Goal: Information Seeking & Learning: Compare options

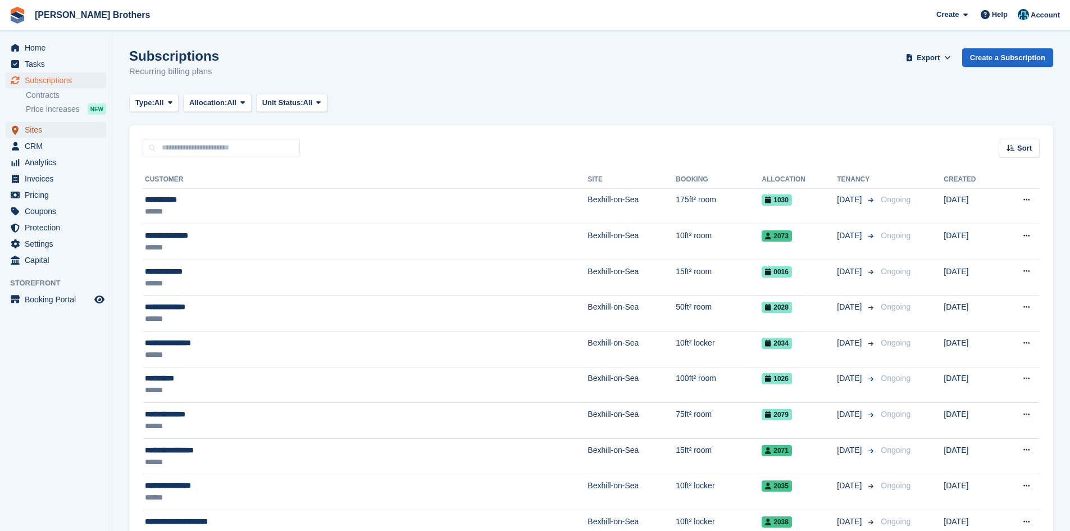
click at [34, 130] on span "Sites" at bounding box center [58, 130] width 67 height 16
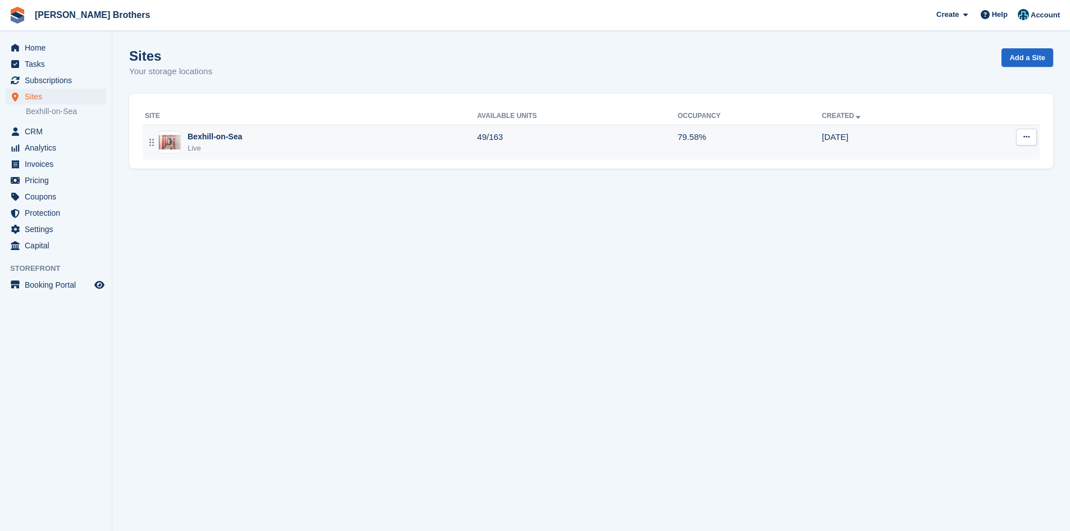
click at [286, 155] on td "Bexhill-on-Sea Live" at bounding box center [310, 142] width 335 height 35
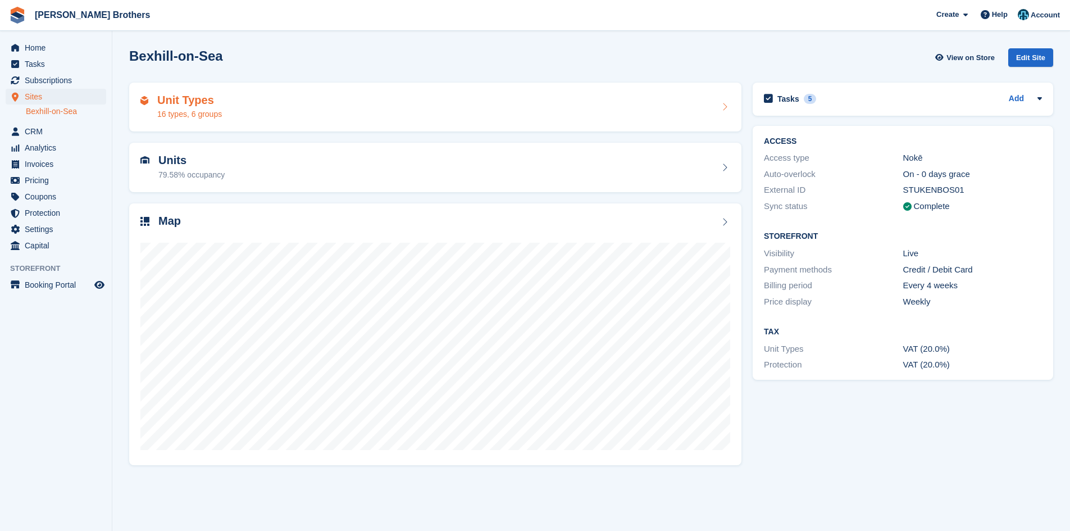
click at [361, 115] on div "Unit Types 16 types, 6 groups" at bounding box center [435, 107] width 590 height 27
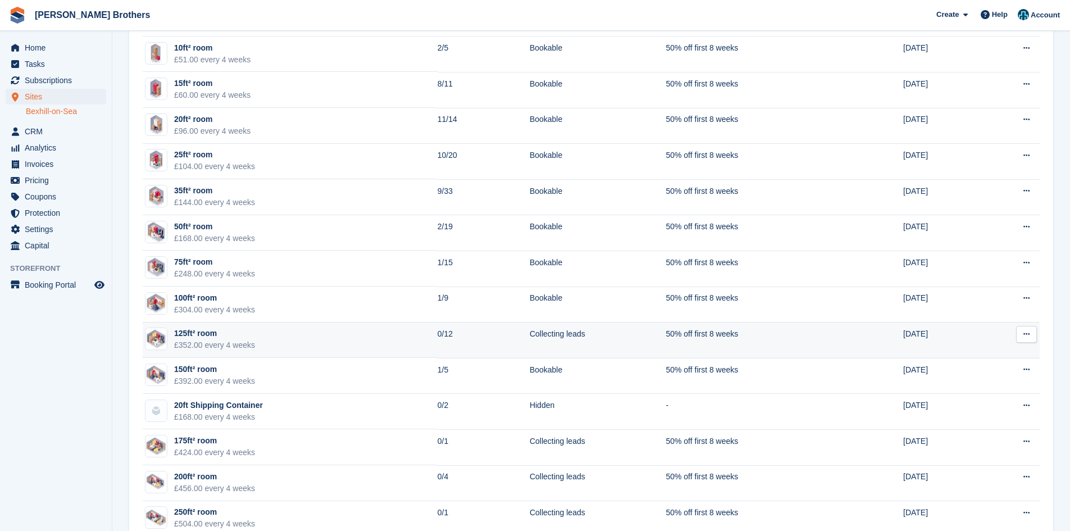
scroll to position [256, 0]
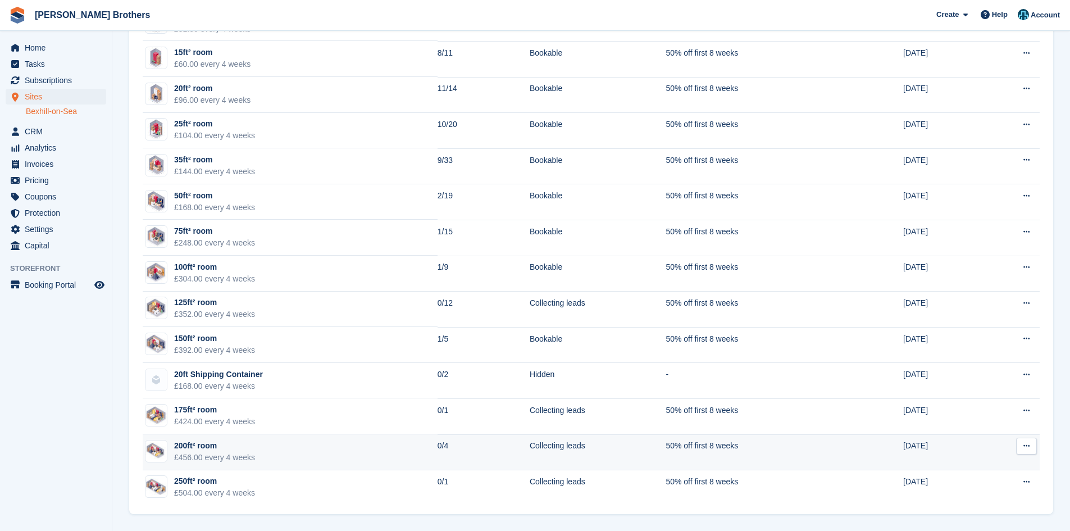
click at [530, 457] on td "Collecting leads" at bounding box center [598, 452] width 136 height 36
click at [473, 441] on td "0/4" at bounding box center [484, 452] width 92 height 36
click at [204, 445] on div "200ft² room" at bounding box center [214, 446] width 81 height 12
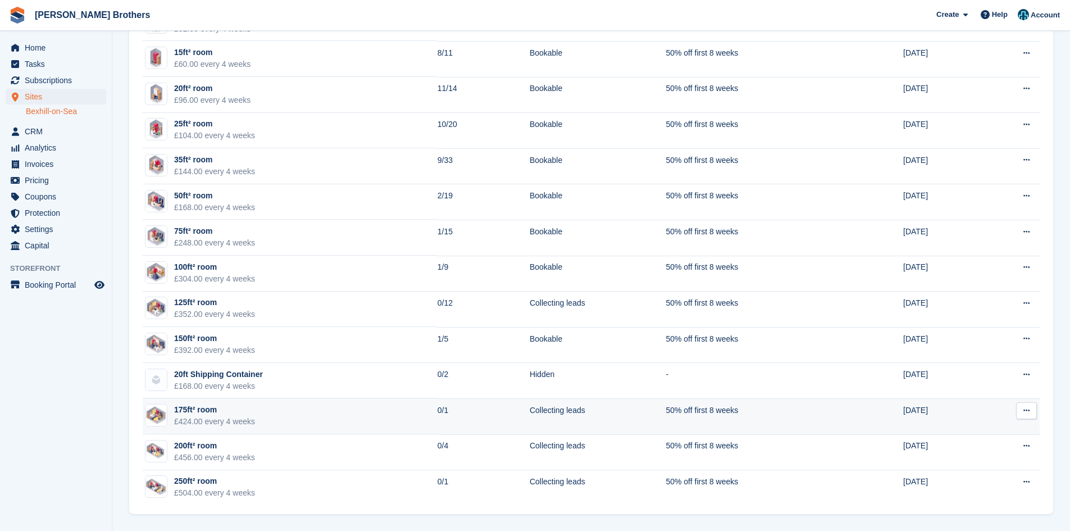
scroll to position [256, 0]
click at [390, 402] on td "175ft² room £424.00 every 4 weeks" at bounding box center [290, 416] width 295 height 36
click at [207, 413] on div "175ft² room" at bounding box center [214, 410] width 81 height 12
click at [188, 416] on div "£424.00 every 4 weeks" at bounding box center [214, 422] width 81 height 12
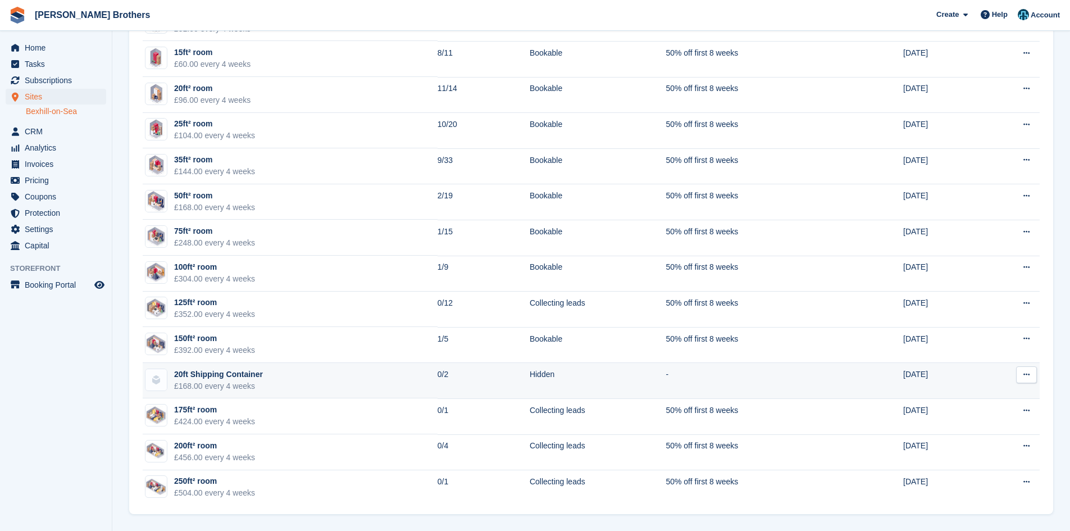
scroll to position [256, 0]
